Goal: Information Seeking & Learning: Learn about a topic

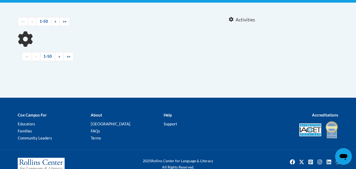
scroll to position [120, 0]
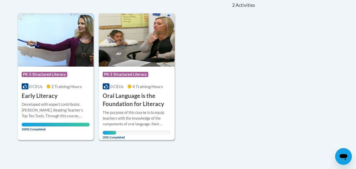
click at [138, 53] on img at bounding box center [137, 39] width 76 height 53
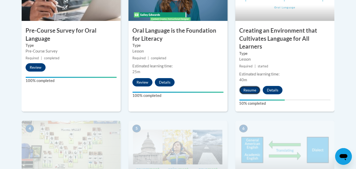
click at [252, 89] on button "Resume" at bounding box center [249, 90] width 21 height 8
